Goal: Task Accomplishment & Management: Manage account settings

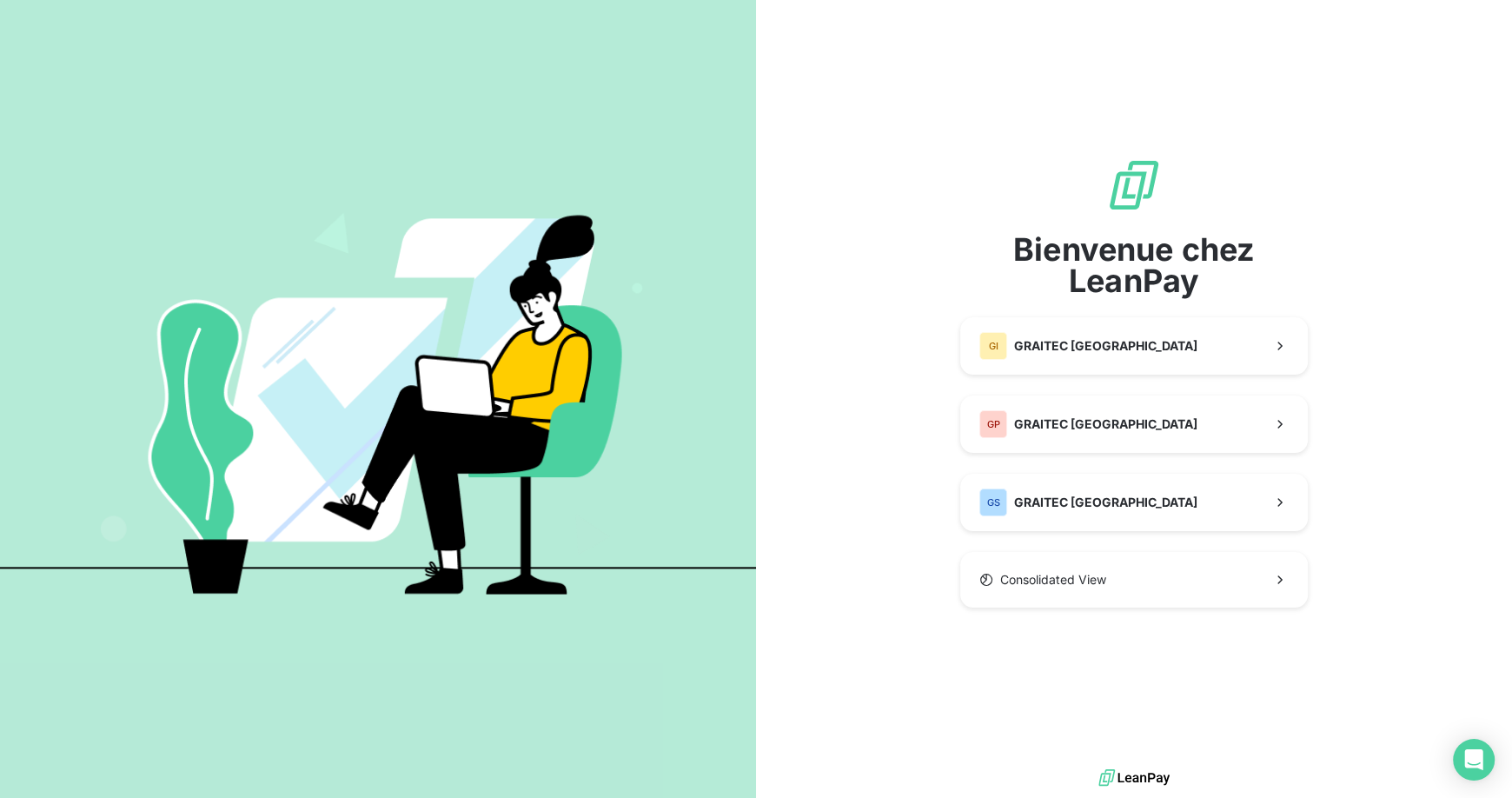
click at [1367, 510] on div "Bienvenue chez LeanPay GI GRAITEC ITALY GP GRAITEC [GEOGRAPHIC_DATA] GS GRAITEC…" at bounding box center [1133, 382] width 756 height 765
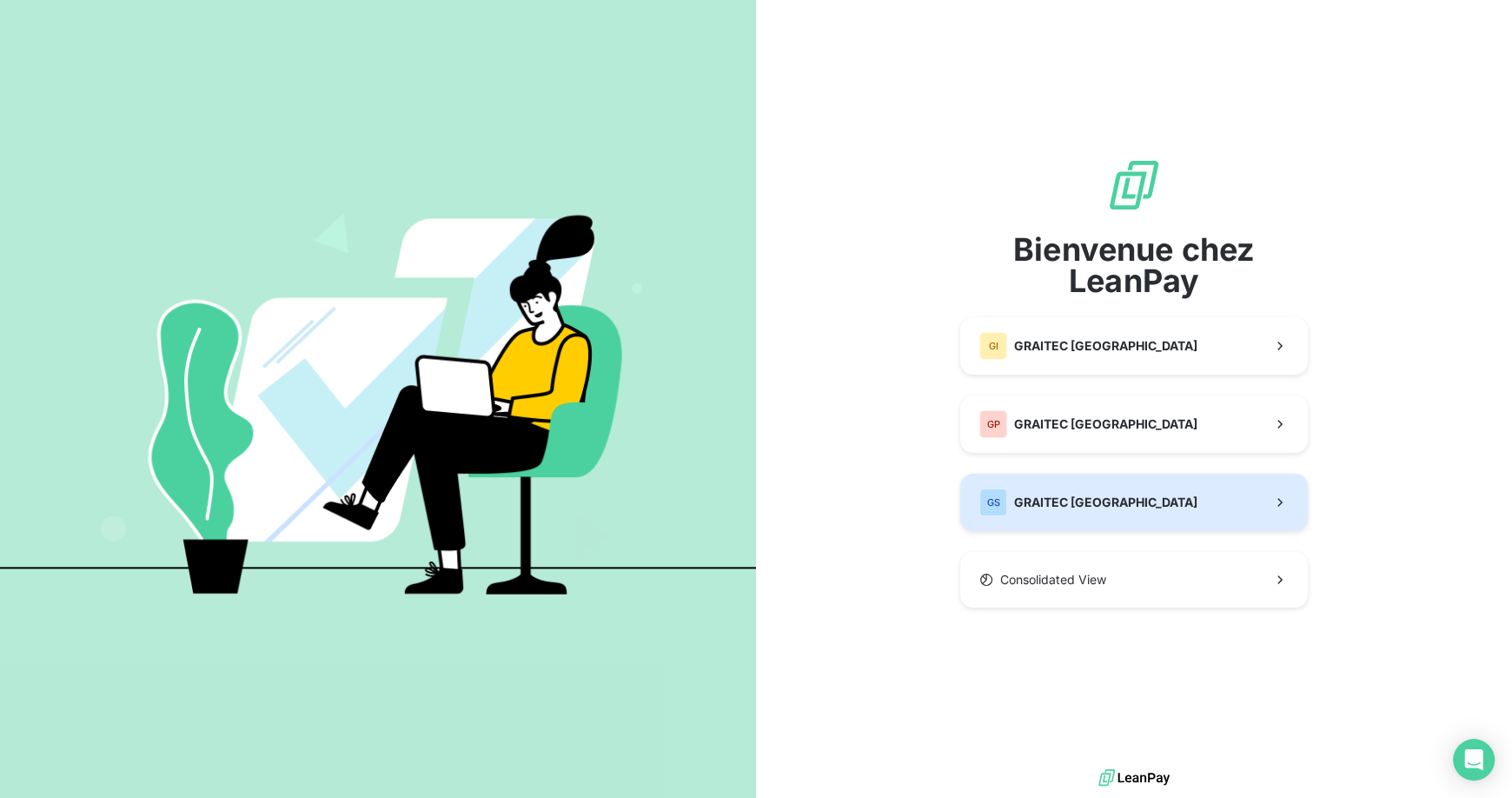
click at [1101, 497] on span "GRAITEC [GEOGRAPHIC_DATA]" at bounding box center [1105, 502] width 183 height 17
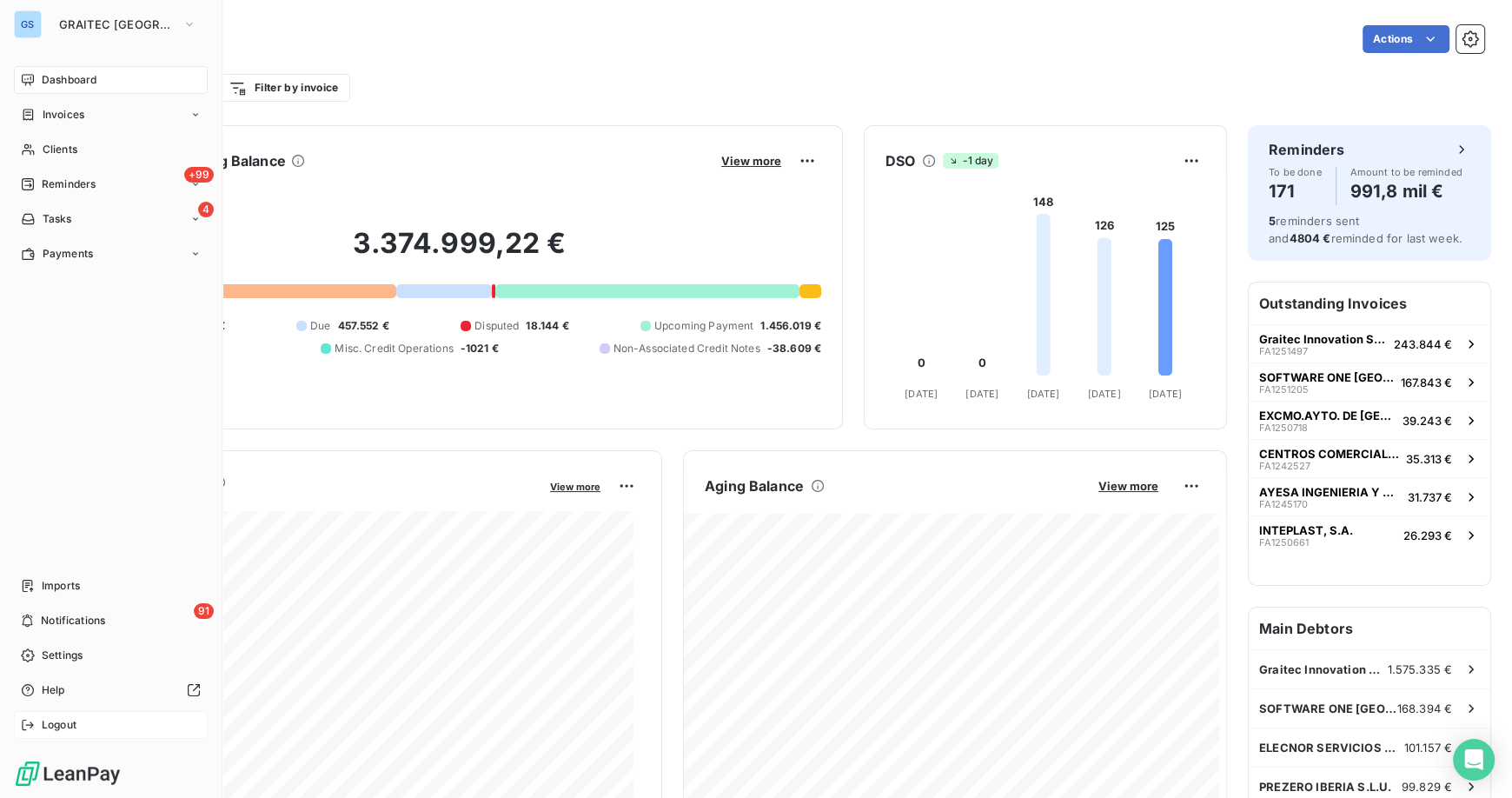
click at [66, 721] on span "Logout" at bounding box center [58, 724] width 35 height 15
